Goal: Task Accomplishment & Management: Complete application form

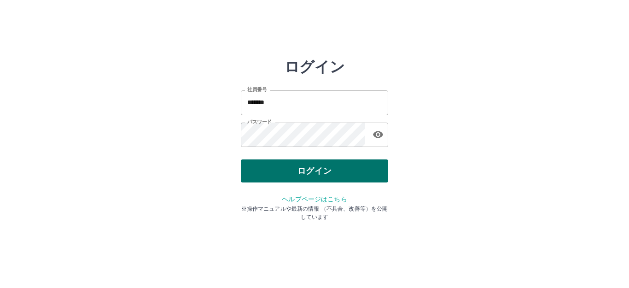
click at [317, 170] on button "ログイン" at bounding box center [314, 170] width 147 height 23
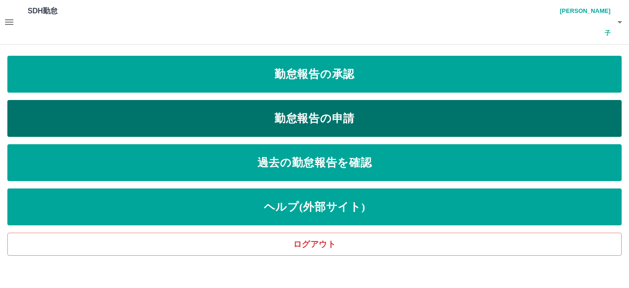
click at [324, 100] on link "勤怠報告の申請" at bounding box center [314, 118] width 614 height 37
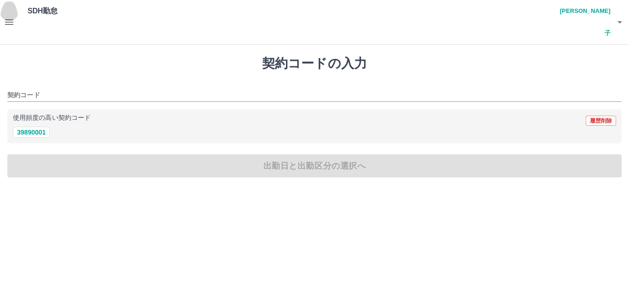
click at [9, 19] on icon "button" at bounding box center [9, 22] width 8 height 6
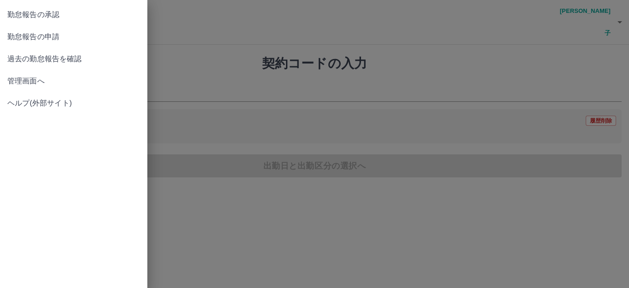
click at [43, 62] on span "過去の勤怠報告を確認" at bounding box center [73, 58] width 133 height 11
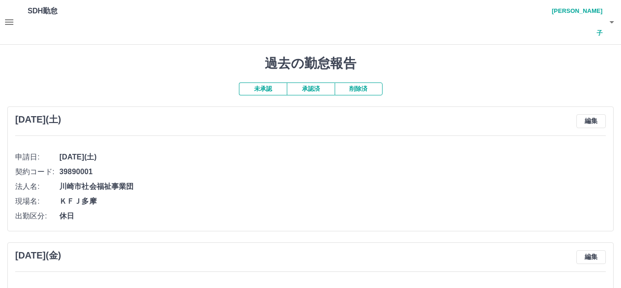
click at [312, 82] on button "承認済" at bounding box center [311, 88] width 48 height 13
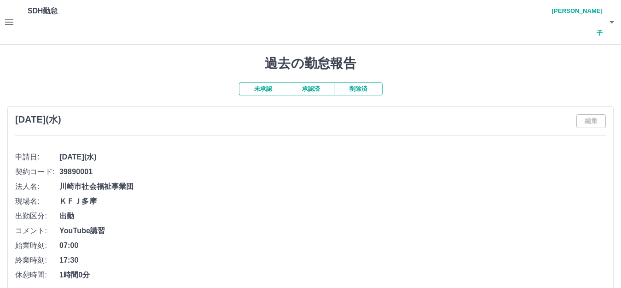
click at [265, 82] on button "未承認" at bounding box center [263, 88] width 48 height 13
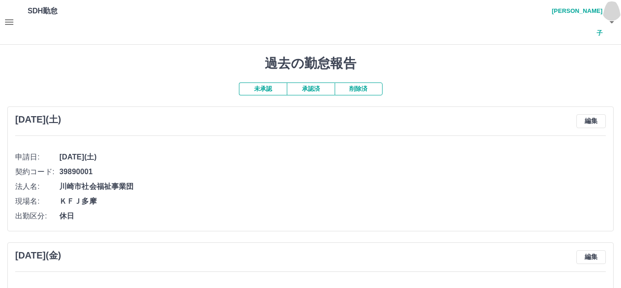
click at [603, 8] on button "button" at bounding box center [612, 22] width 18 height 44
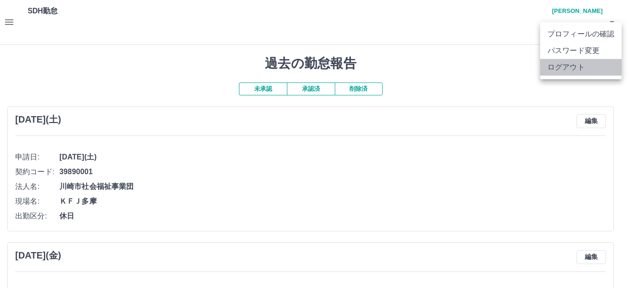
click at [585, 68] on li "ログアウト" at bounding box center [580, 67] width 81 height 17
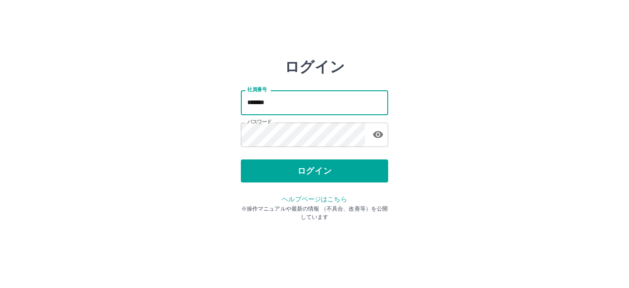
drag, startPoint x: 274, startPoint y: 104, endPoint x: 228, endPoint y: 104, distance: 45.6
click at [228, 104] on div "ログイン 社員番号 ******* 社員番号 パスワード パスワード ログイン ヘルプページはこちら ※操作マニュアルや最新の情報 （不具合、改善等）を公開し…" at bounding box center [314, 131] width 552 height 147
type input "*******"
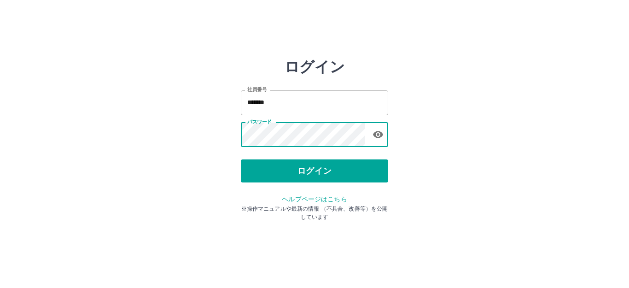
click at [225, 134] on div "ログイン 社員番号 ******* 社員番号 パスワード パスワード ログイン ヘルプページはこちら ※操作マニュアルや最新の情報 （不具合、改善等）を公開し…" at bounding box center [314, 131] width 552 height 147
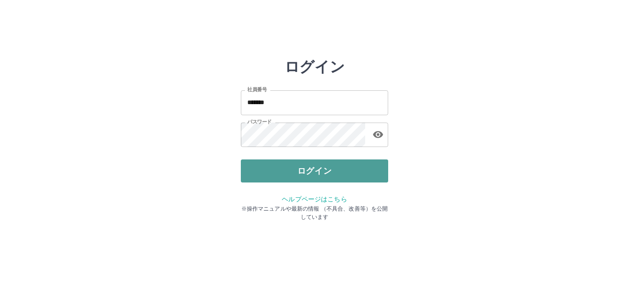
click at [256, 166] on button "ログイン" at bounding box center [314, 170] width 147 height 23
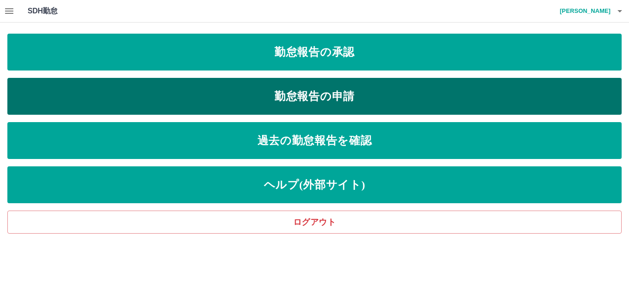
click at [274, 99] on link "勤怠報告の申請" at bounding box center [314, 96] width 614 height 37
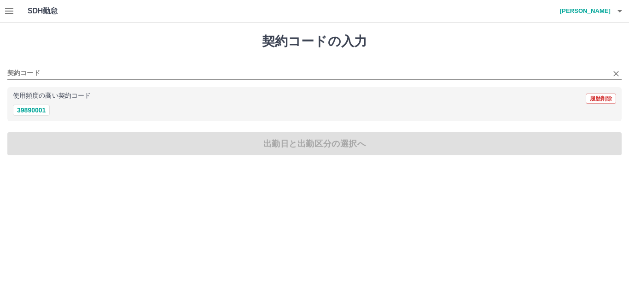
click at [40, 64] on div "契約コード" at bounding box center [314, 69] width 614 height 19
click at [35, 111] on button "39890001" at bounding box center [31, 109] width 37 height 11
type input "********"
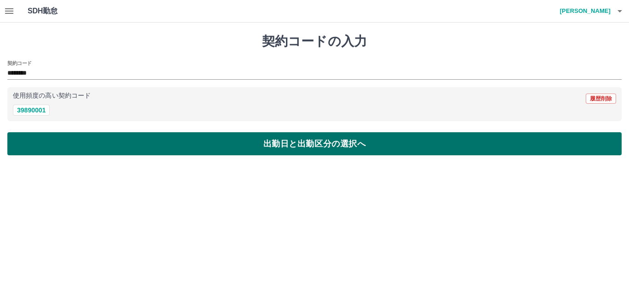
click at [36, 145] on button "出勤日と出勤区分の選択へ" at bounding box center [314, 143] width 614 height 23
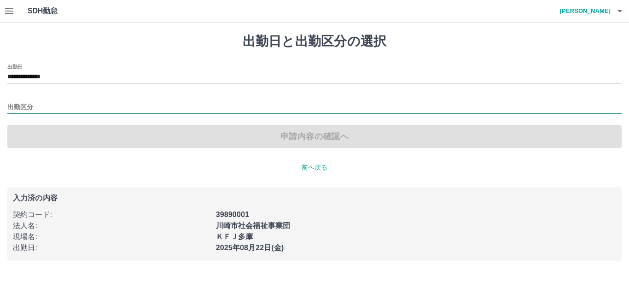
click at [44, 108] on div "出勤区分" at bounding box center [314, 103] width 614 height 19
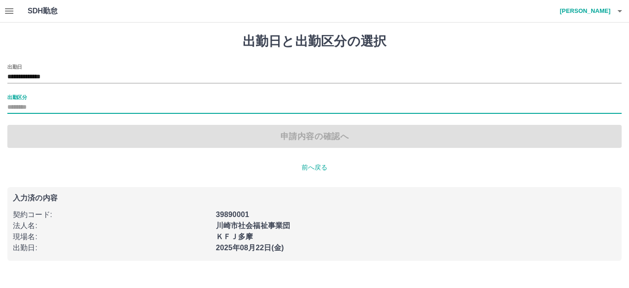
click at [37, 101] on div "出勤区分" at bounding box center [314, 103] width 614 height 19
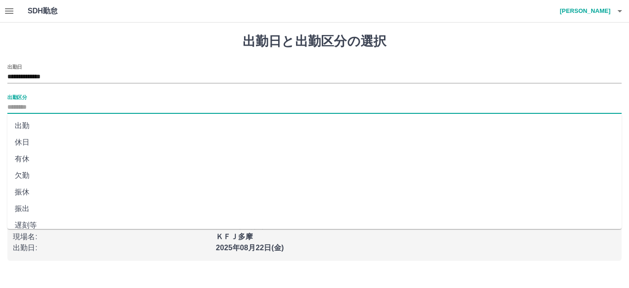
click at [20, 109] on input "出勤区分" at bounding box center [314, 108] width 614 height 12
click at [23, 126] on li "出勤" at bounding box center [314, 125] width 614 height 17
type input "**"
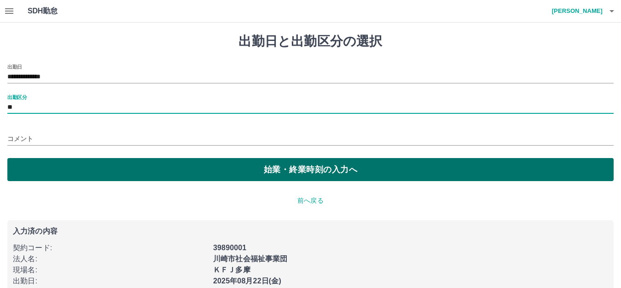
click at [33, 163] on button "始業・終業時刻の入力へ" at bounding box center [310, 169] width 606 height 23
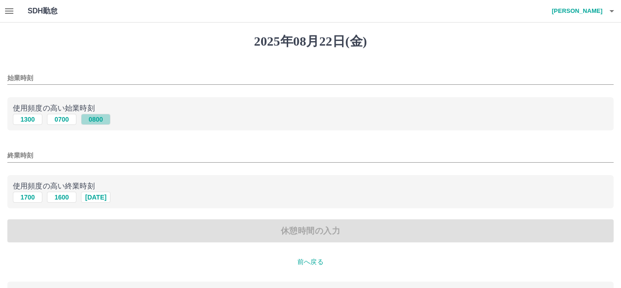
click at [92, 119] on button "0800" at bounding box center [95, 119] width 29 height 11
type input "****"
click at [23, 194] on button "1700" at bounding box center [27, 196] width 29 height 11
type input "****"
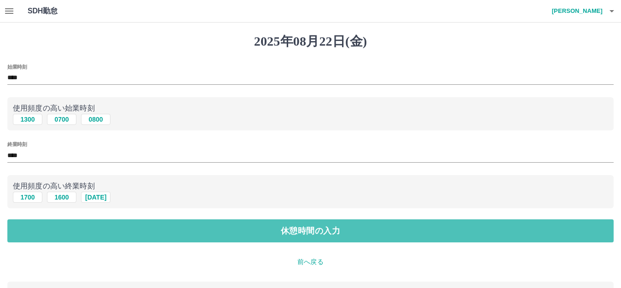
drag, startPoint x: 139, startPoint y: 231, endPoint x: 120, endPoint y: 207, distance: 30.2
click at [139, 231] on button "休憩時間の入力" at bounding box center [310, 230] width 606 height 23
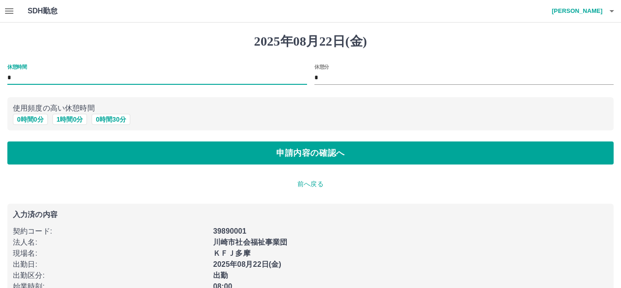
click at [27, 79] on input "*" at bounding box center [157, 77] width 300 height 13
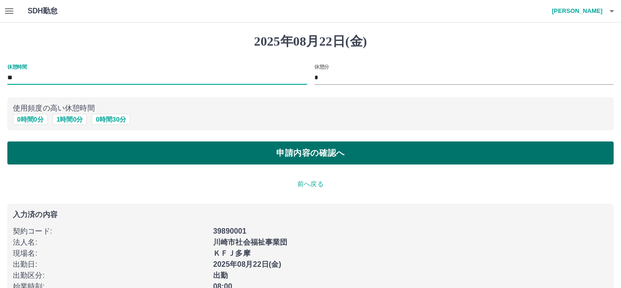
click at [53, 157] on button "申請内容の確認へ" at bounding box center [310, 152] width 606 height 23
type input "*"
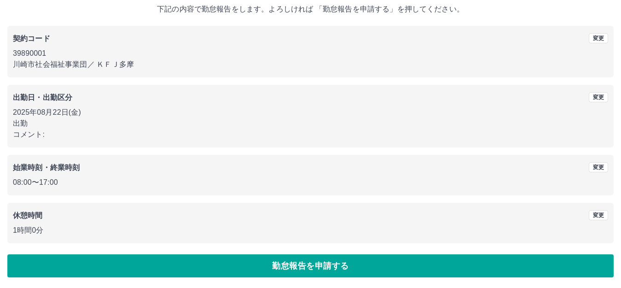
scroll to position [57, 0]
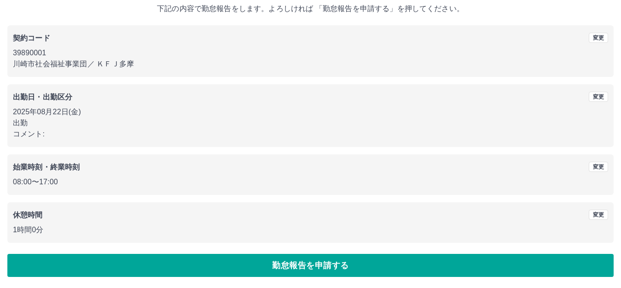
click at [52, 266] on button "勤怠報告を申請する" at bounding box center [310, 265] width 606 height 23
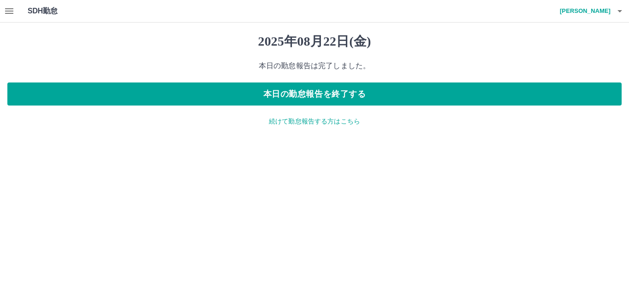
click at [316, 124] on p "続けて勤怠報告する方はこちら" at bounding box center [314, 121] width 614 height 10
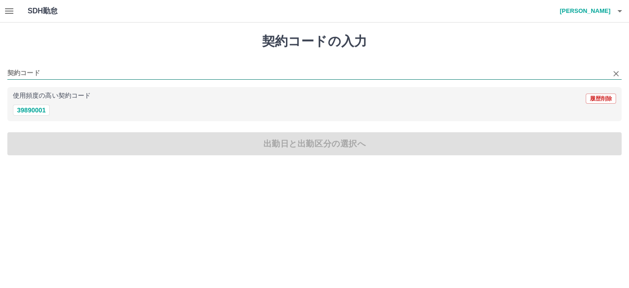
click at [57, 71] on input "契約コード" at bounding box center [307, 74] width 600 height 12
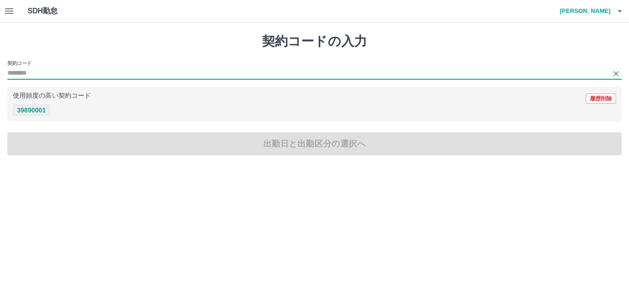
click at [49, 108] on button "39890001" at bounding box center [31, 109] width 37 height 11
type input "********"
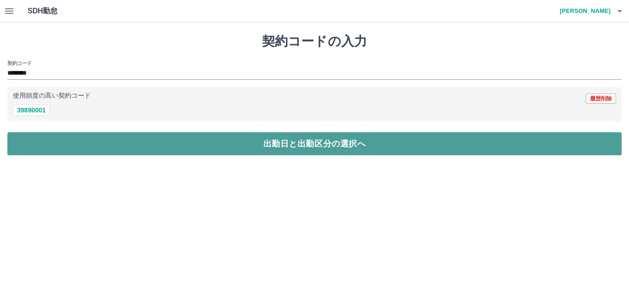
click at [57, 139] on button "出勤日と出勤区分の選択へ" at bounding box center [314, 143] width 614 height 23
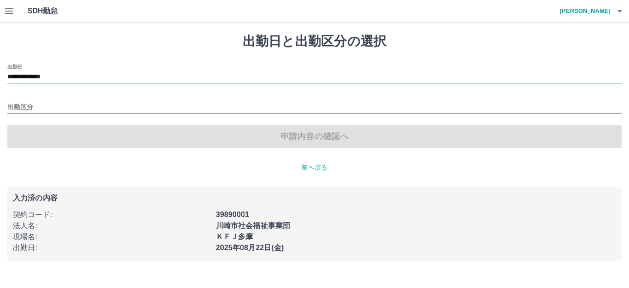
click at [74, 77] on input "**********" at bounding box center [314, 77] width 614 height 12
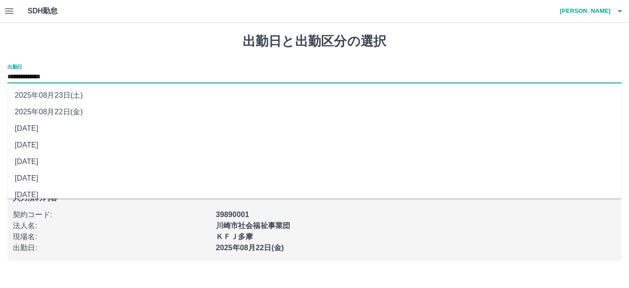
click at [75, 126] on li "[DATE]" at bounding box center [314, 128] width 614 height 17
type input "**********"
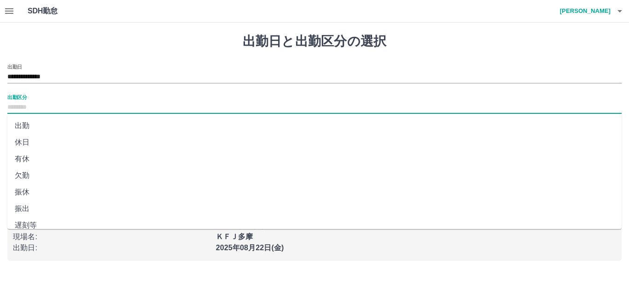
click at [52, 107] on input "出勤区分" at bounding box center [314, 108] width 614 height 12
click at [42, 129] on li "出勤" at bounding box center [314, 125] width 614 height 17
type input "**"
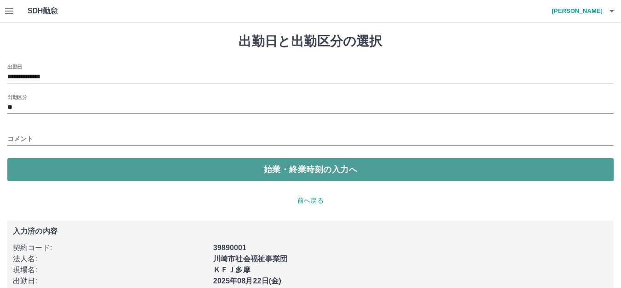
click at [56, 174] on button "始業・終業時刻の入力へ" at bounding box center [310, 169] width 606 height 23
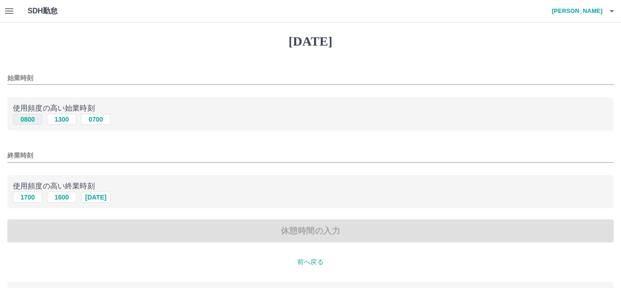
click at [35, 120] on button "0800" at bounding box center [27, 119] width 29 height 11
type input "****"
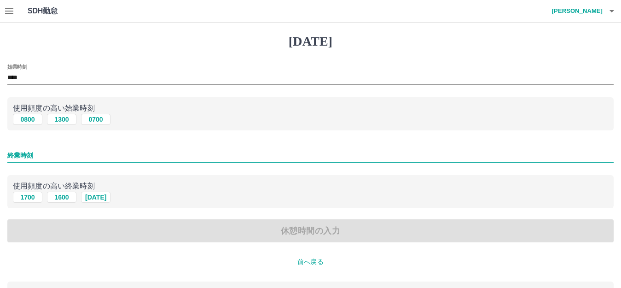
drag, startPoint x: 42, startPoint y: 155, endPoint x: 44, endPoint y: 162, distance: 7.7
click at [44, 160] on input "終業時刻" at bounding box center [310, 155] width 606 height 13
click at [37, 199] on button "1700" at bounding box center [27, 196] width 29 height 11
type input "****"
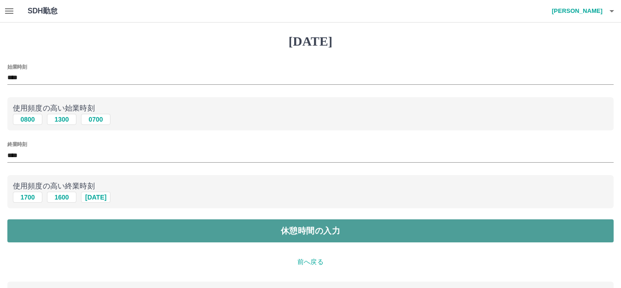
click at [64, 228] on button "休憩時間の入力" at bounding box center [310, 230] width 606 height 23
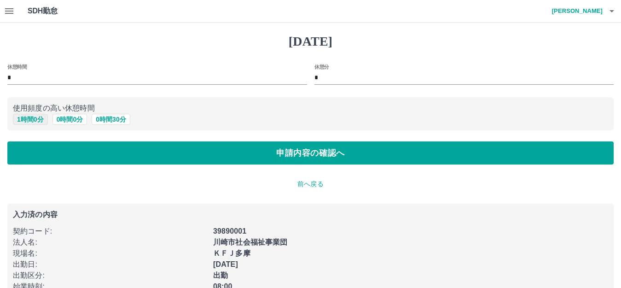
drag, startPoint x: 33, startPoint y: 122, endPoint x: 31, endPoint y: 136, distance: 13.9
click at [33, 122] on button "1 時間 0 分" at bounding box center [30, 119] width 35 height 11
type input "*"
click at [132, 168] on div "[DATE] 休憩時間 * 休憩分 * 使用頻度の高い休憩時間 1 時間 0 分 0 時間 0 分 0 時間 30 分 申請内容の確認へ 前へ戻る 入力済の内…" at bounding box center [310, 172] width 621 height 299
click at [168, 168] on div "[DATE] 休憩時間 * 休憩分 * 使用頻度の高い休憩時間 1 時間 0 分 0 時間 0 分 0 時間 30 分 申請内容の確認へ 前へ戻る 入力済の内…" at bounding box center [310, 172] width 621 height 299
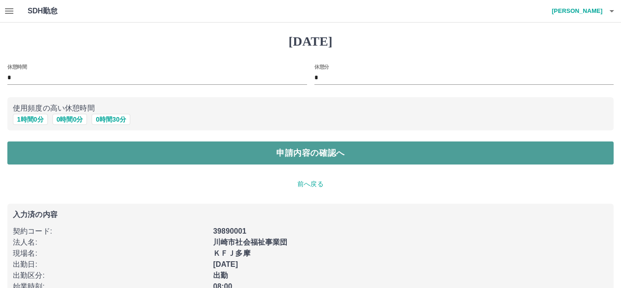
click at [170, 157] on button "申請内容の確認へ" at bounding box center [310, 152] width 606 height 23
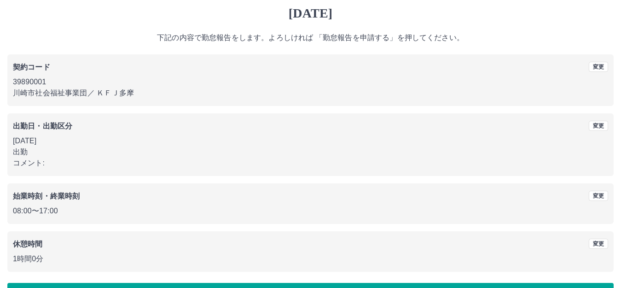
scroll to position [57, 0]
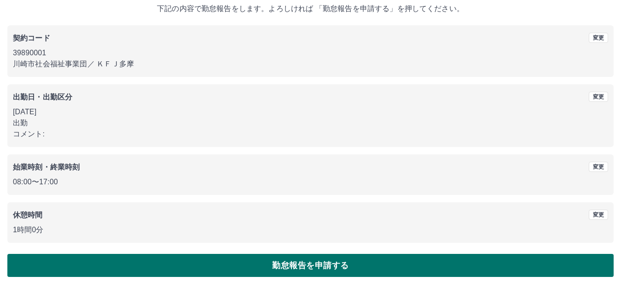
click at [190, 263] on button "勤怠報告を申請する" at bounding box center [310, 265] width 606 height 23
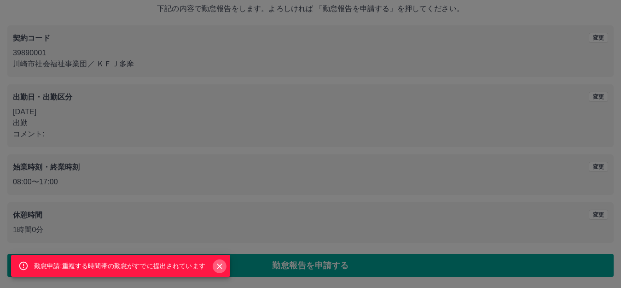
click at [223, 267] on icon "Close" at bounding box center [219, 265] width 9 height 9
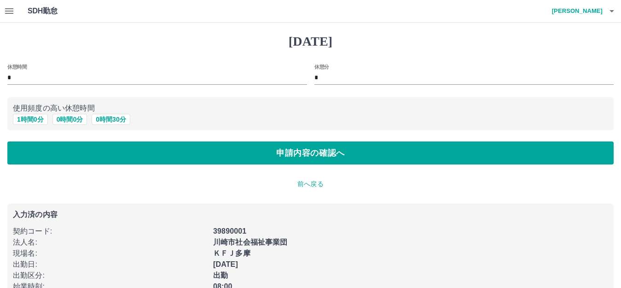
click at [7, 8] on icon "button" at bounding box center [9, 11] width 8 height 6
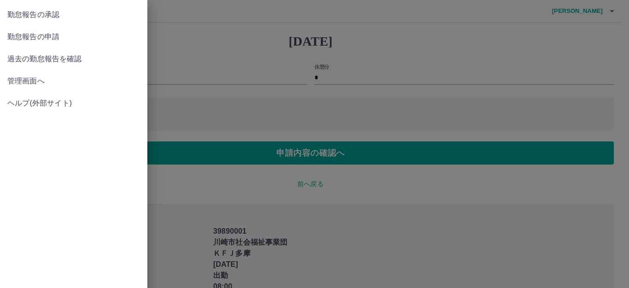
click at [23, 20] on span "勤怠報告の承認" at bounding box center [73, 14] width 133 height 11
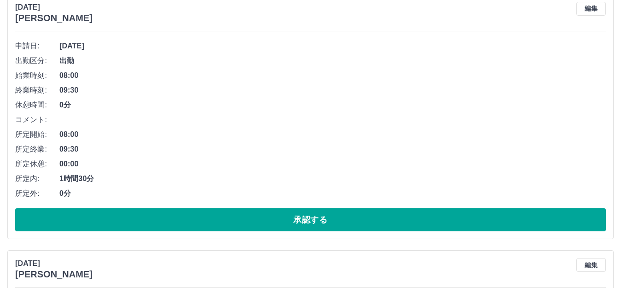
scroll to position [92, 0]
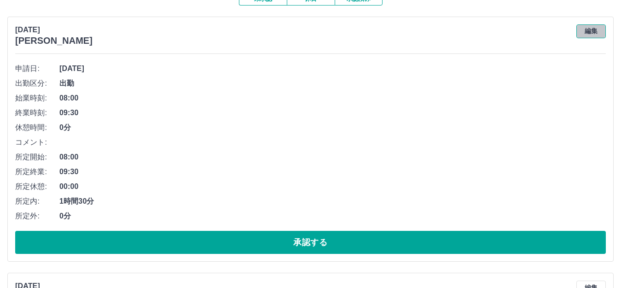
click at [594, 32] on button "編集" at bounding box center [590, 31] width 29 height 14
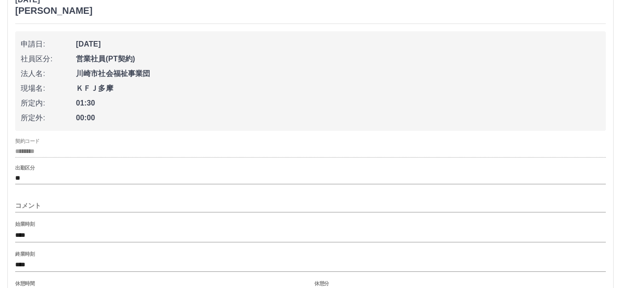
scroll to position [138, 0]
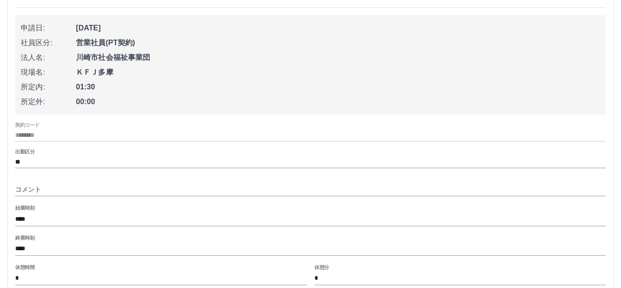
click at [59, 186] on input "コメント" at bounding box center [310, 189] width 591 height 13
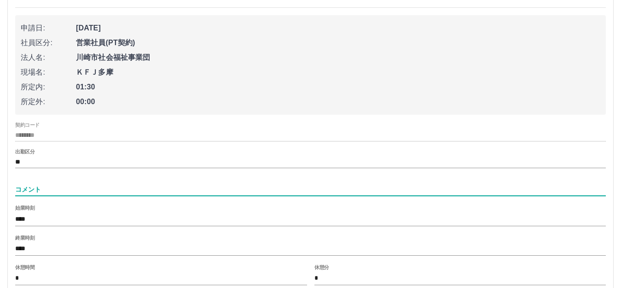
type input "*********"
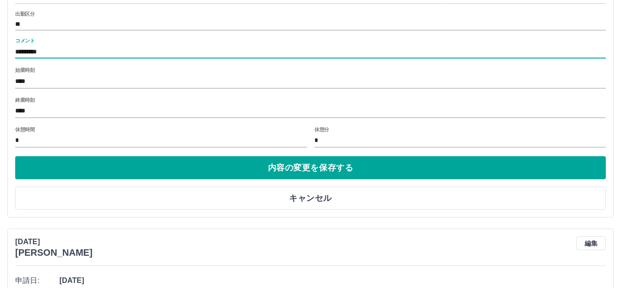
scroll to position [276, 0]
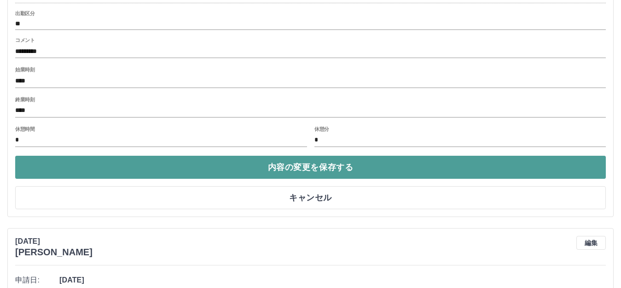
click at [222, 171] on button "内容の変更を保存する" at bounding box center [310, 167] width 591 height 23
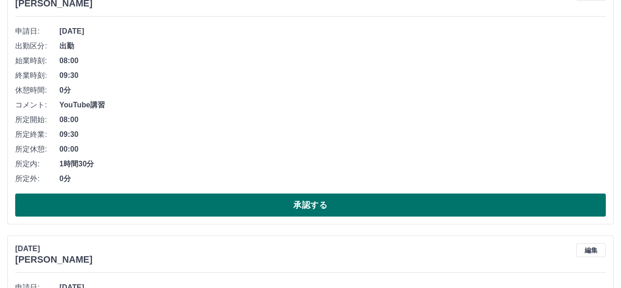
scroll to position [138, 0]
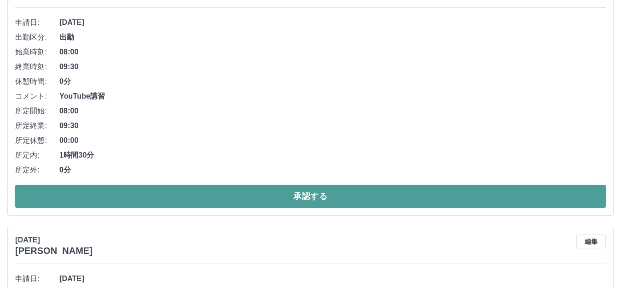
click at [118, 201] on button "承認する" at bounding box center [310, 196] width 591 height 23
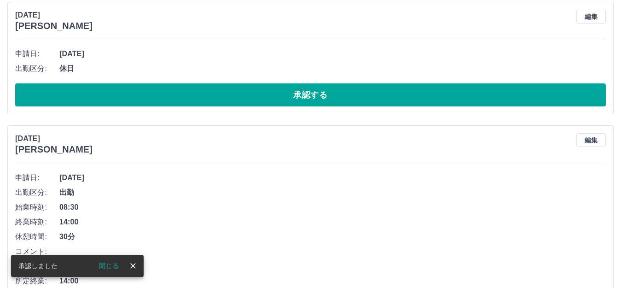
scroll to position [0, 0]
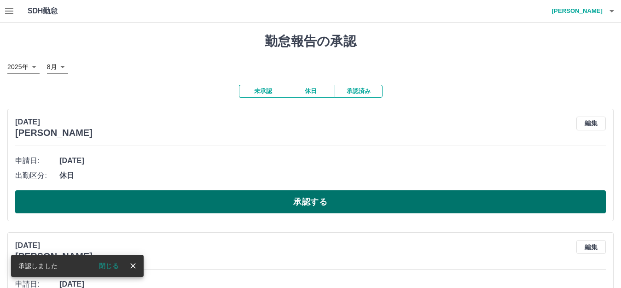
click at [120, 199] on button "承認する" at bounding box center [310, 201] width 591 height 23
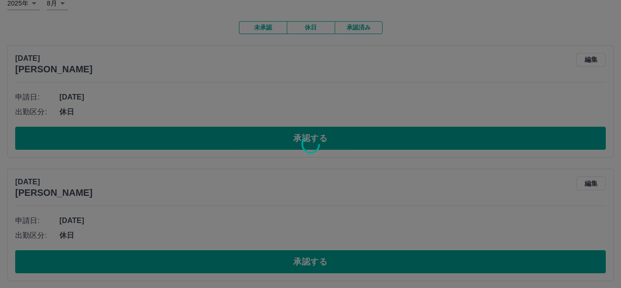
scroll to position [92, 0]
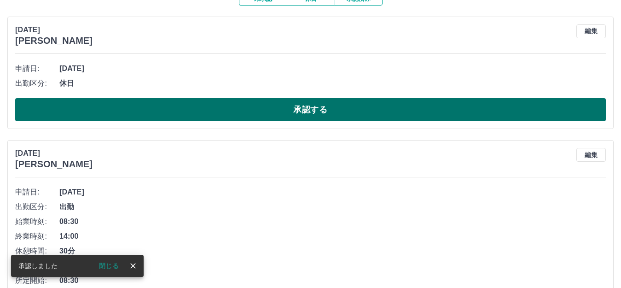
click at [142, 108] on button "承認する" at bounding box center [310, 109] width 591 height 23
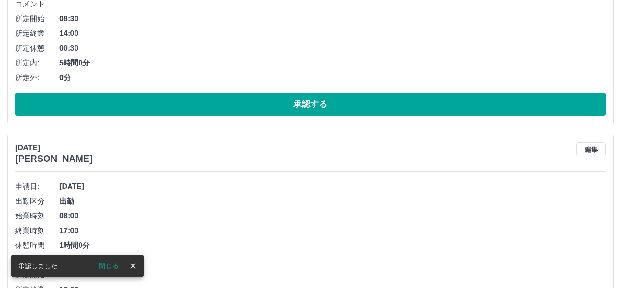
scroll to position [107, 0]
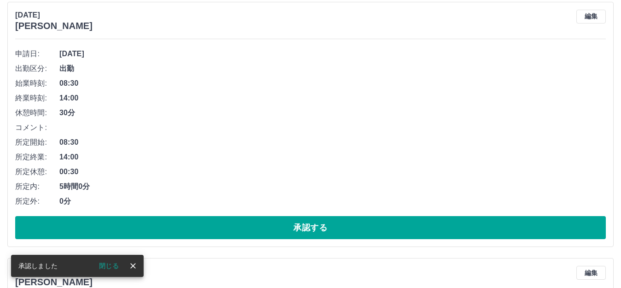
click at [206, 228] on button "承認する" at bounding box center [310, 227] width 591 height 23
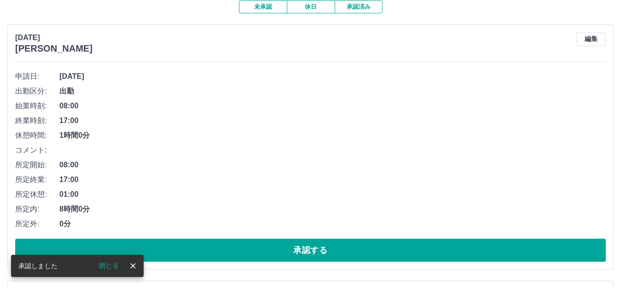
scroll to position [92, 0]
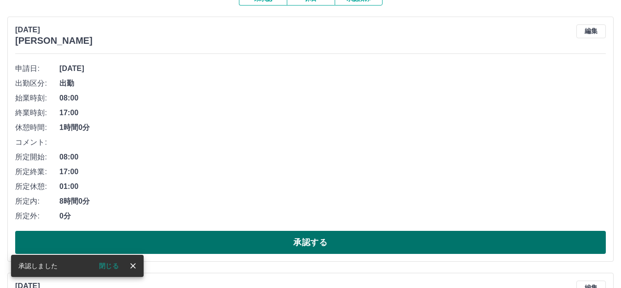
click at [188, 243] on button "承認する" at bounding box center [310, 242] width 591 height 23
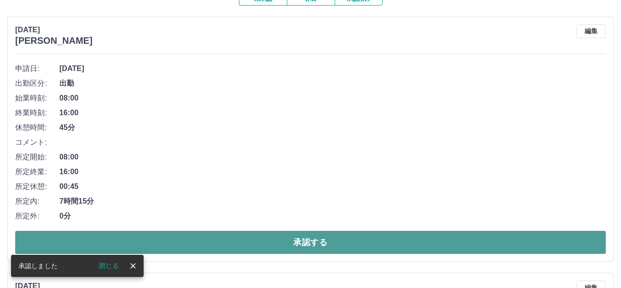
click at [200, 250] on button "承認する" at bounding box center [310, 242] width 591 height 23
click at [210, 240] on button "承認する" at bounding box center [310, 242] width 591 height 23
click at [197, 235] on button "承認する" at bounding box center [310, 242] width 591 height 23
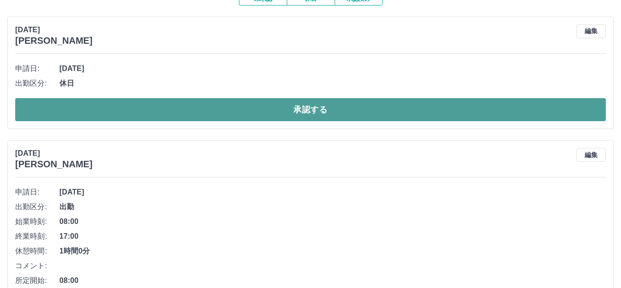
click at [206, 102] on button "承認する" at bounding box center [310, 109] width 591 height 23
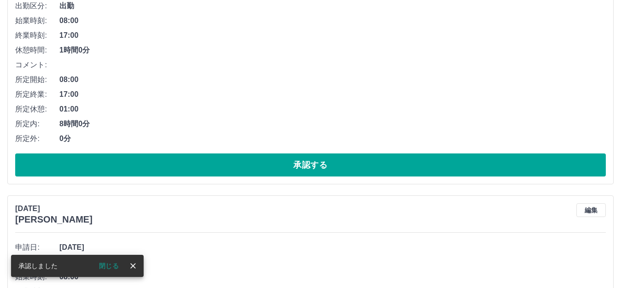
scroll to position [153, 0]
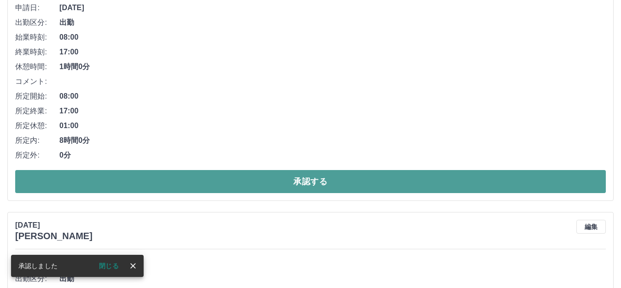
click at [204, 182] on button "承認する" at bounding box center [310, 181] width 591 height 23
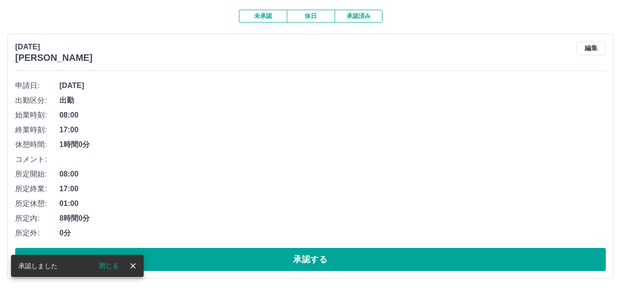
scroll to position [89, 0]
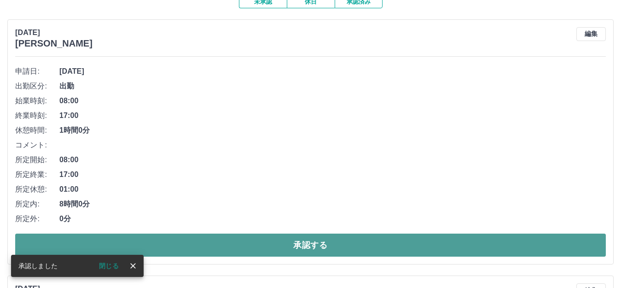
click at [171, 245] on button "承認する" at bounding box center [310, 244] width 591 height 23
click at [162, 248] on button "承認する" at bounding box center [310, 244] width 591 height 23
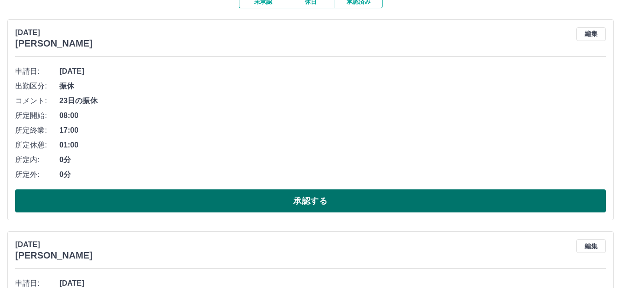
click at [168, 204] on button "承認する" at bounding box center [310, 200] width 591 height 23
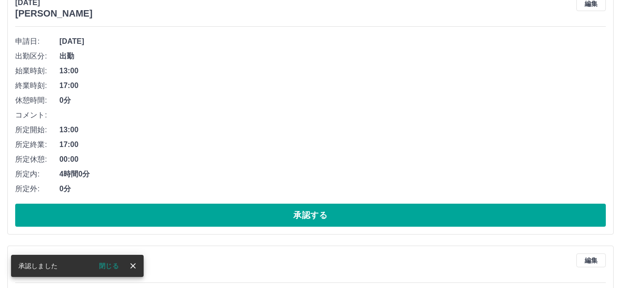
scroll to position [135, 0]
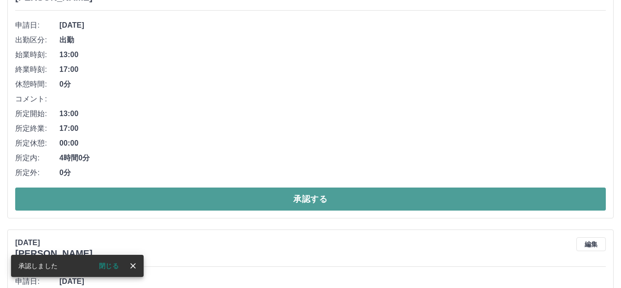
click at [158, 207] on button "承認する" at bounding box center [310, 198] width 591 height 23
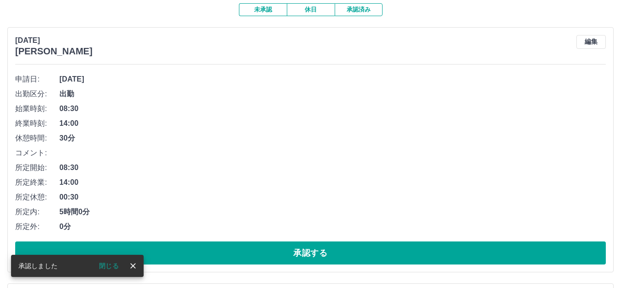
scroll to position [92, 0]
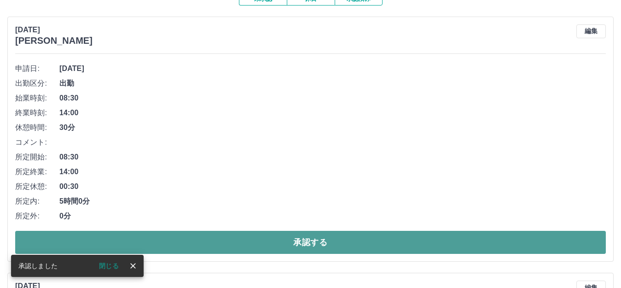
click at [198, 244] on button "承認する" at bounding box center [310, 242] width 591 height 23
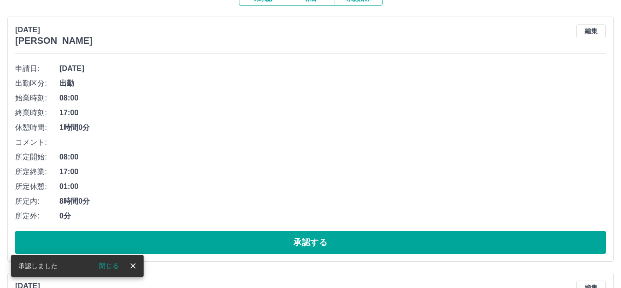
click at [198, 244] on button "承認する" at bounding box center [310, 242] width 591 height 23
click at [73, 187] on span "00:00" at bounding box center [332, 186] width 546 height 11
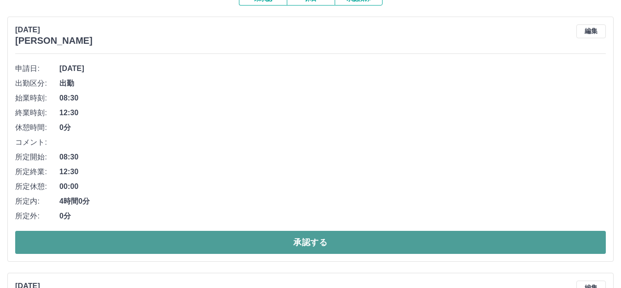
click at [95, 239] on button "承認する" at bounding box center [310, 242] width 591 height 23
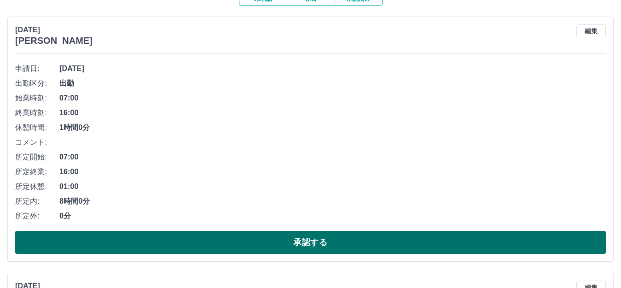
click at [125, 240] on button "承認する" at bounding box center [310, 242] width 591 height 23
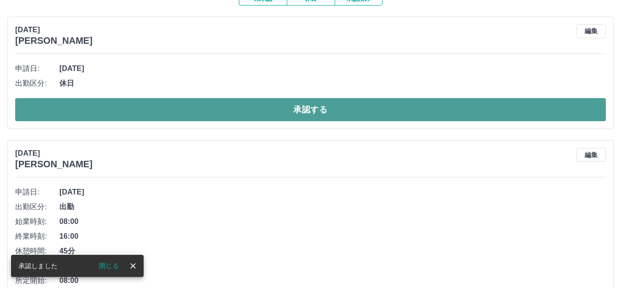
click at [137, 106] on button "承認する" at bounding box center [310, 109] width 591 height 23
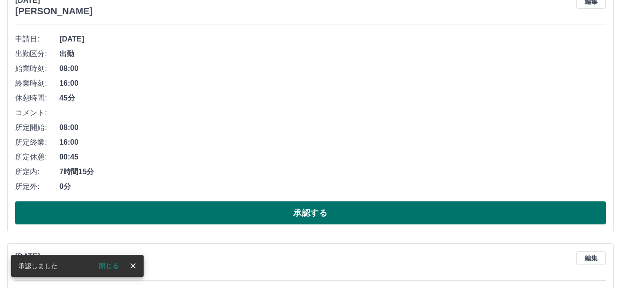
scroll to position [138, 0]
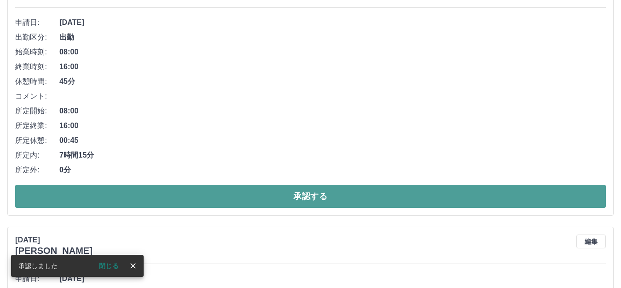
click at [102, 203] on button "承認する" at bounding box center [310, 196] width 591 height 23
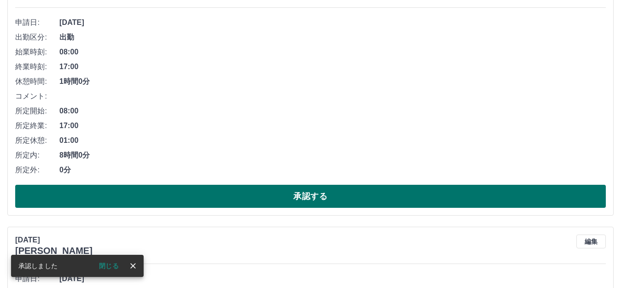
click at [115, 205] on button "承認する" at bounding box center [310, 196] width 591 height 23
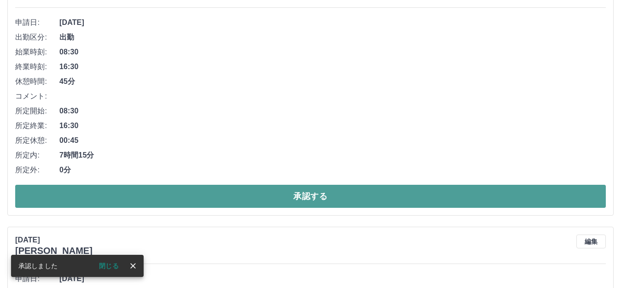
click at [49, 202] on button "承認する" at bounding box center [310, 196] width 591 height 23
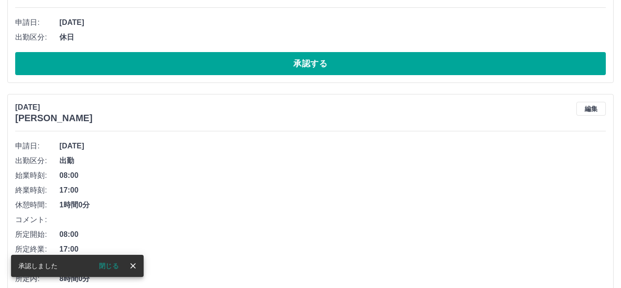
scroll to position [0, 0]
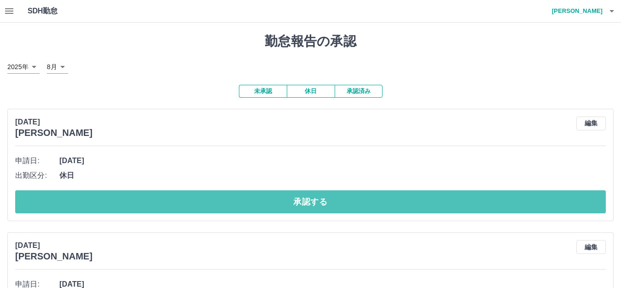
drag, startPoint x: 77, startPoint y: 205, endPoint x: 84, endPoint y: 204, distance: 7.0
click at [79, 205] on button "承認する" at bounding box center [310, 201] width 591 height 23
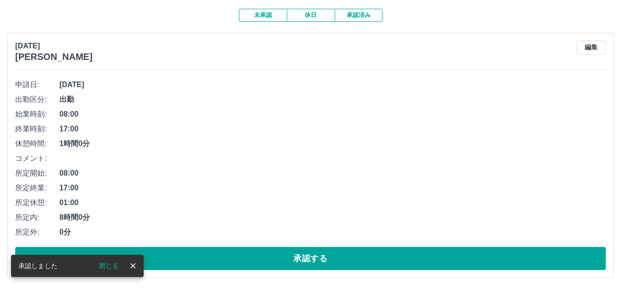
scroll to position [92, 0]
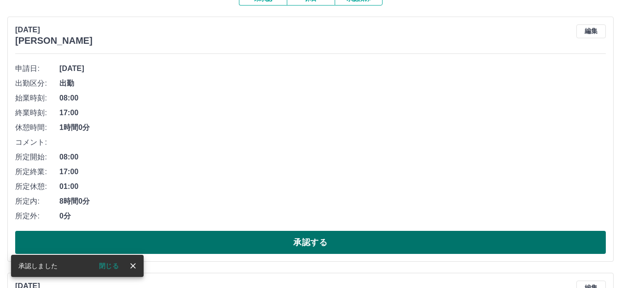
click at [108, 243] on button "承認する" at bounding box center [310, 242] width 591 height 23
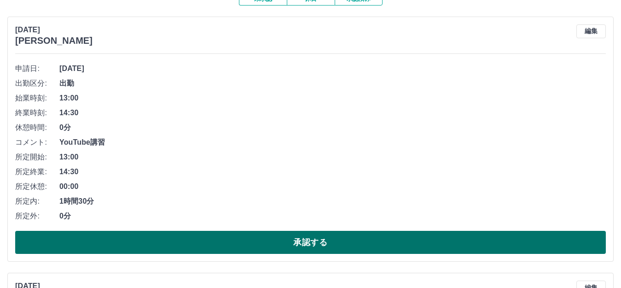
click at [168, 247] on button "承認する" at bounding box center [310, 242] width 591 height 23
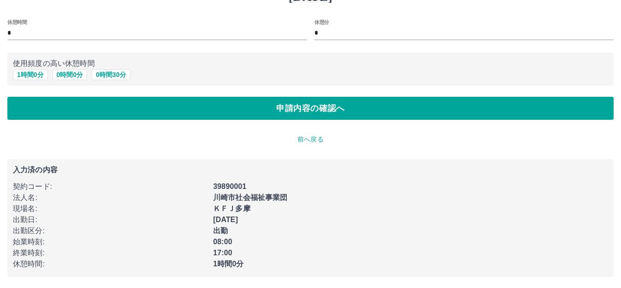
type input "*"
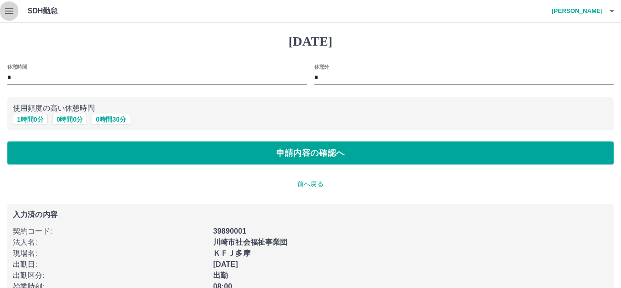
click at [10, 7] on icon "button" at bounding box center [9, 11] width 11 height 11
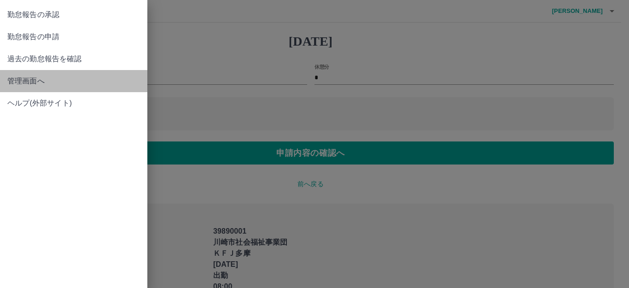
click at [17, 84] on span "管理画面へ" at bounding box center [73, 80] width 133 height 11
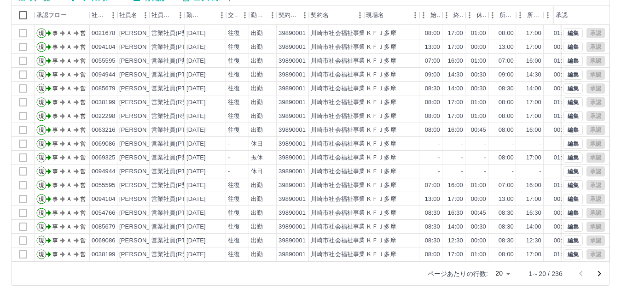
scroll to position [101, 0]
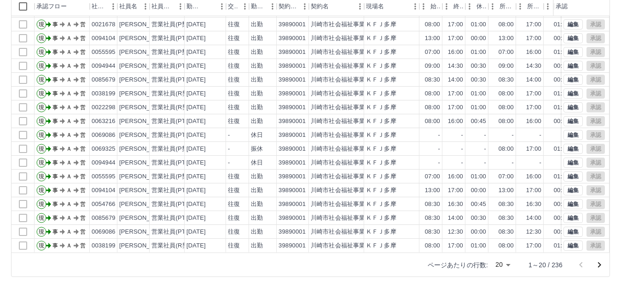
click at [597, 264] on icon "次のページへ" at bounding box center [599, 264] width 11 height 11
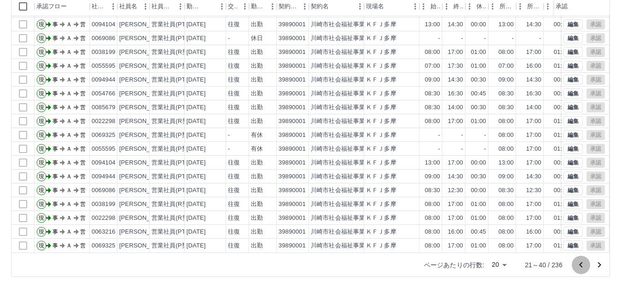
click at [582, 265] on icon "前のページへ" at bounding box center [580, 264] width 11 height 11
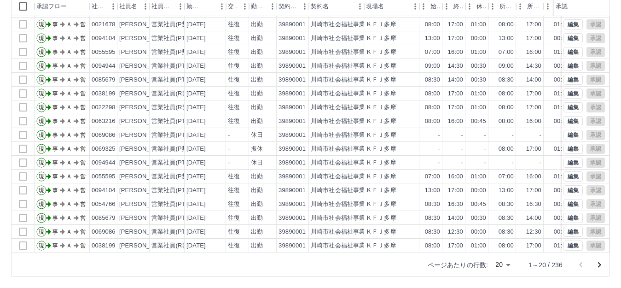
scroll to position [2, 0]
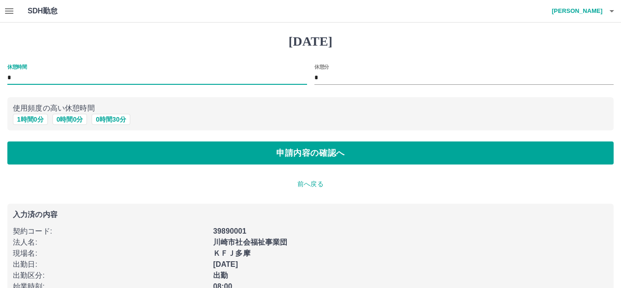
click at [30, 73] on input "*" at bounding box center [157, 77] width 300 height 13
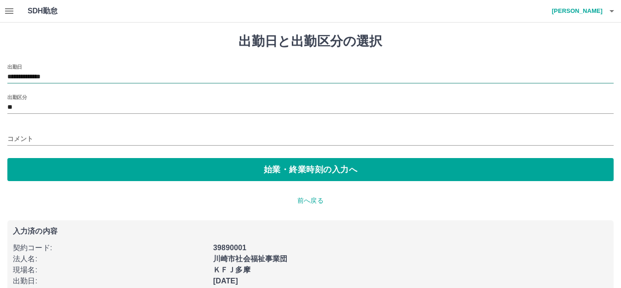
click at [78, 74] on input "**********" at bounding box center [310, 77] width 606 height 12
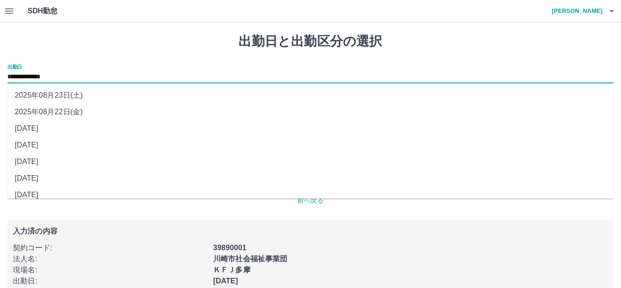
click at [90, 97] on li "2025年08月23日(土)" at bounding box center [310, 95] width 606 height 17
type input "**********"
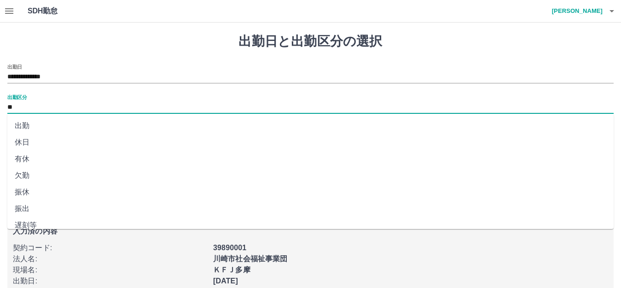
drag, startPoint x: 81, startPoint y: 106, endPoint x: 75, endPoint y: 113, distance: 9.1
click at [80, 107] on input "**" at bounding box center [310, 108] width 606 height 12
click at [43, 142] on li "休日" at bounding box center [310, 142] width 606 height 17
type input "**"
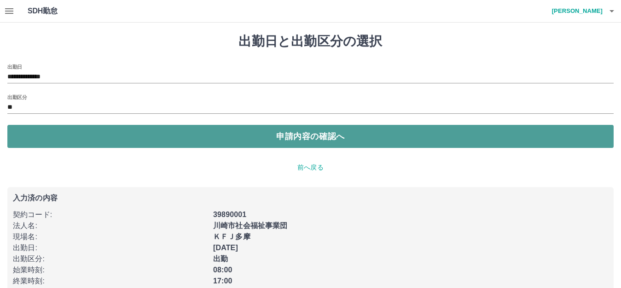
click at [185, 140] on button "申請内容の確認へ" at bounding box center [310, 136] width 606 height 23
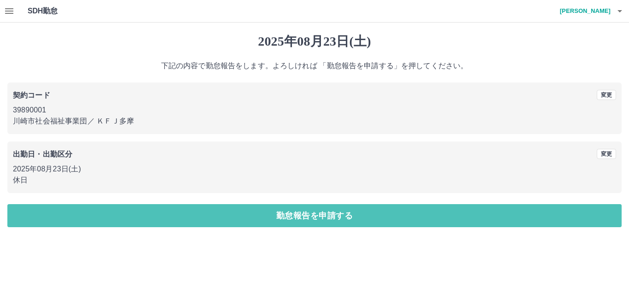
drag, startPoint x: 145, startPoint y: 215, endPoint x: 146, endPoint y: 209, distance: 6.5
click at [146, 212] on button "勤怠報告を申請する" at bounding box center [314, 215] width 614 height 23
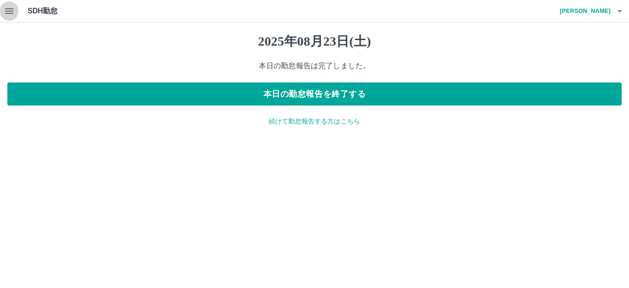
click at [14, 12] on icon "button" at bounding box center [9, 11] width 11 height 11
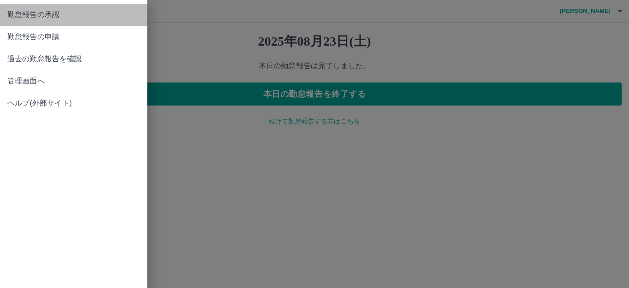
click at [15, 12] on span "勤怠報告の承認" at bounding box center [73, 14] width 133 height 11
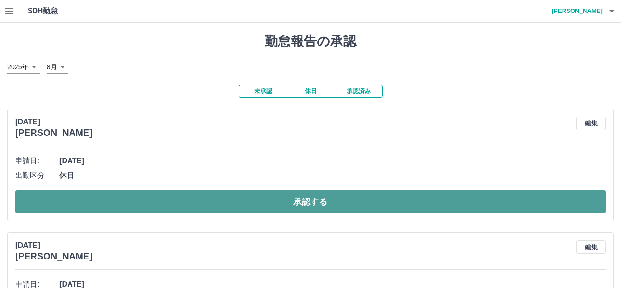
click at [114, 197] on button "承認する" at bounding box center [310, 201] width 591 height 23
